Goal: Information Seeking & Learning: Find specific fact

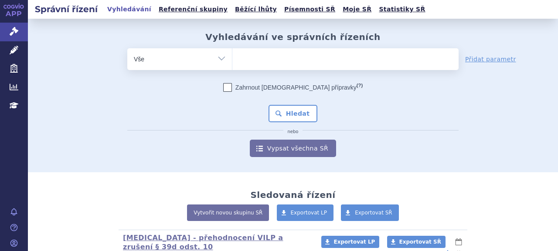
click at [283, 65] on ul at bounding box center [345, 57] width 226 height 18
click at [232, 65] on select at bounding box center [232, 59] width 0 height 22
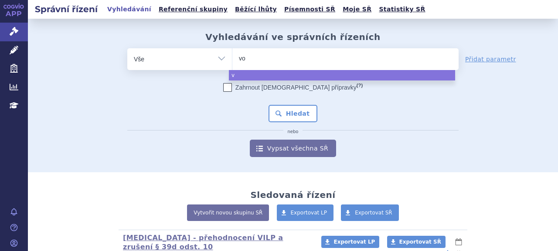
type input "vox"
type input "voxzo"
type input "voxzogo"
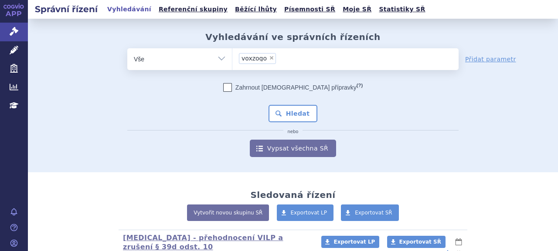
select select "voxzogo"
drag, startPoint x: 300, startPoint y: 115, endPoint x: 299, endPoint y: 122, distance: 7.1
click at [300, 116] on button "Hledat" at bounding box center [292, 113] width 49 height 17
